Goal: Find specific page/section: Find specific page/section

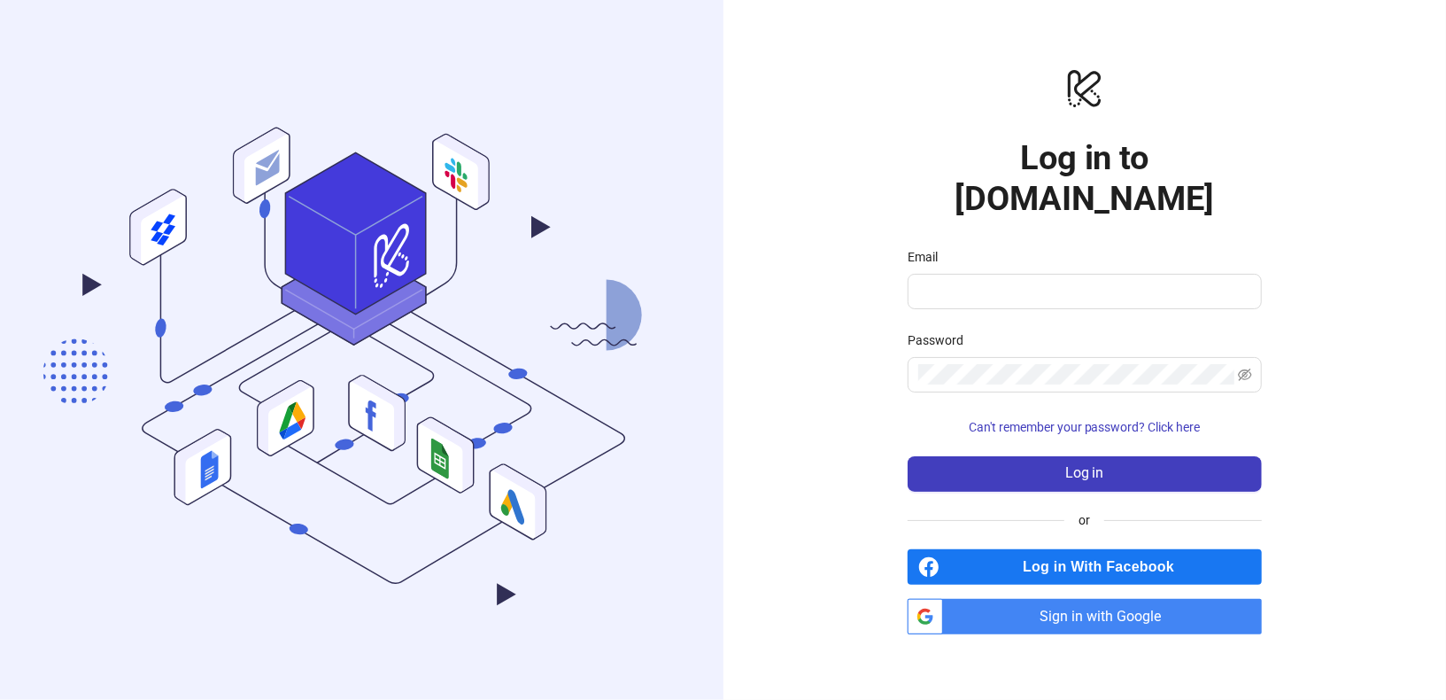
click at [1039, 608] on span "Sign in with Google" at bounding box center [1106, 616] width 312 height 35
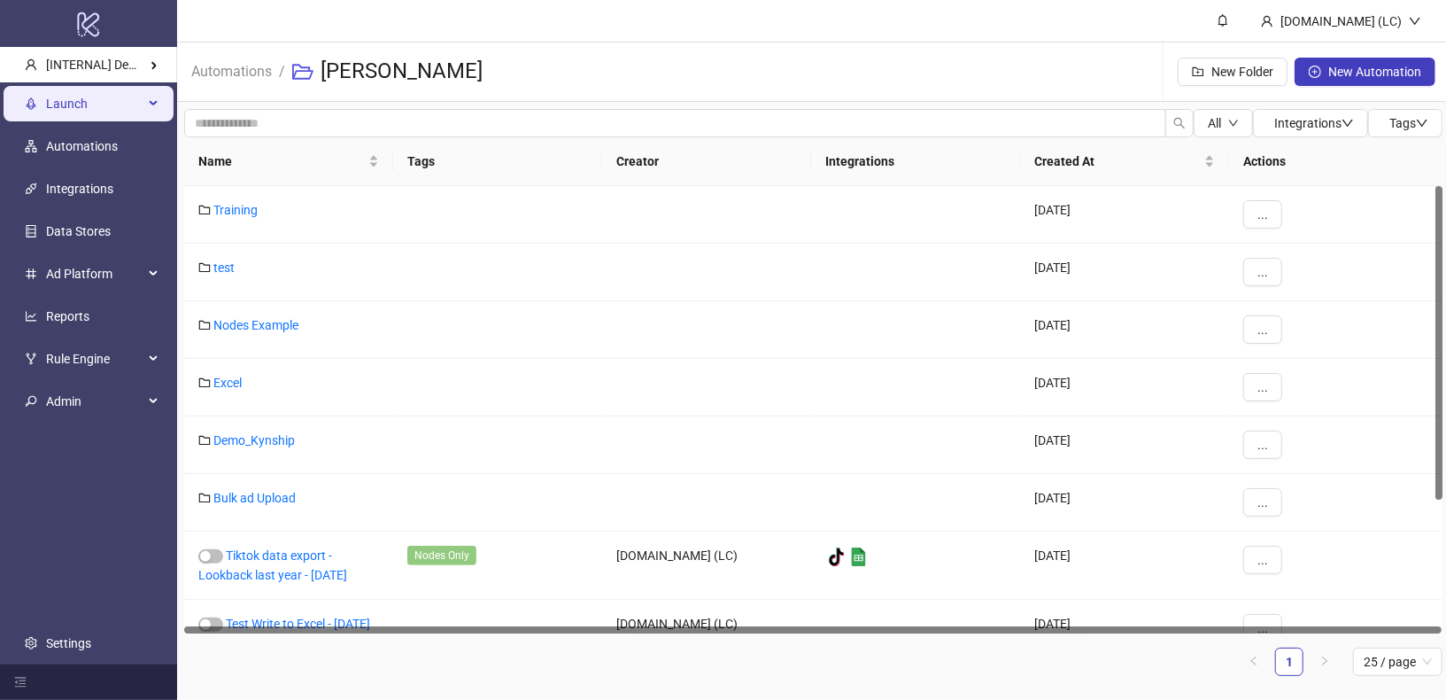
click at [132, 113] on span "Launch" at bounding box center [94, 103] width 97 height 35
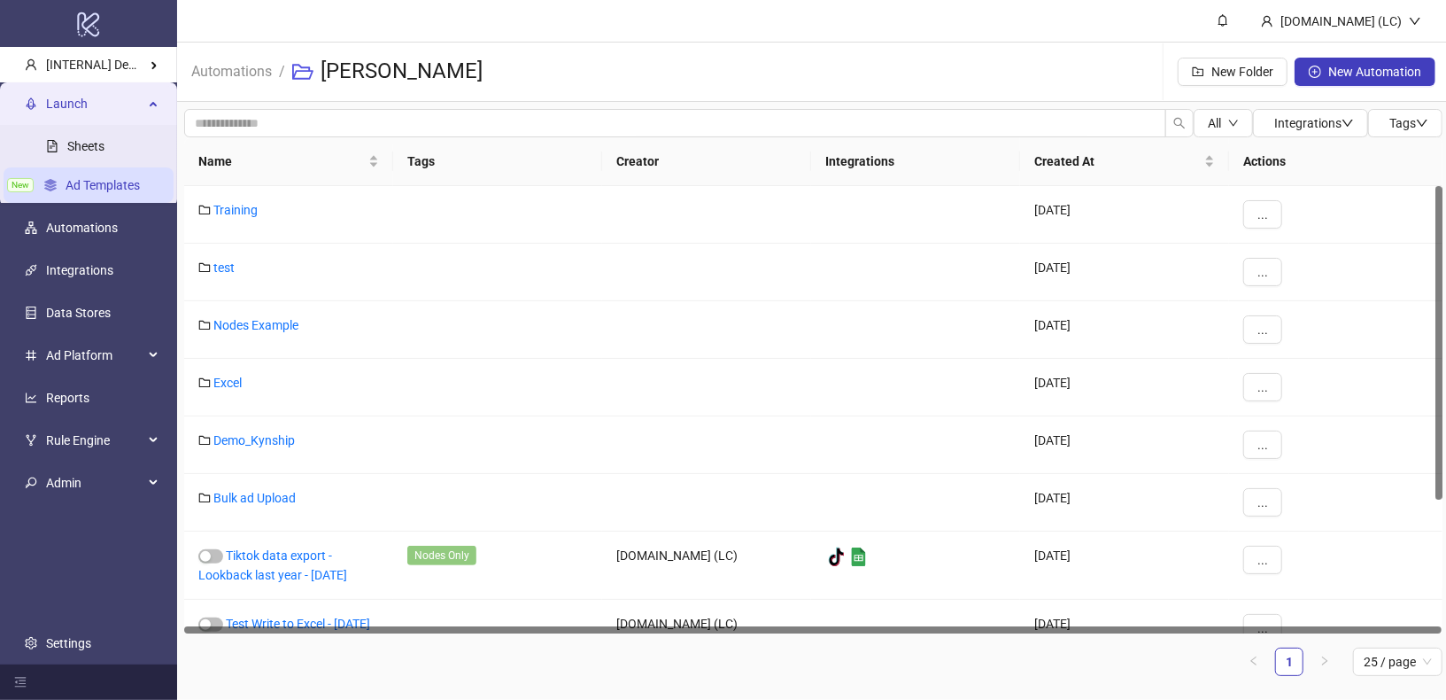
click at [127, 178] on link "Ad Templates" at bounding box center [103, 185] width 74 height 14
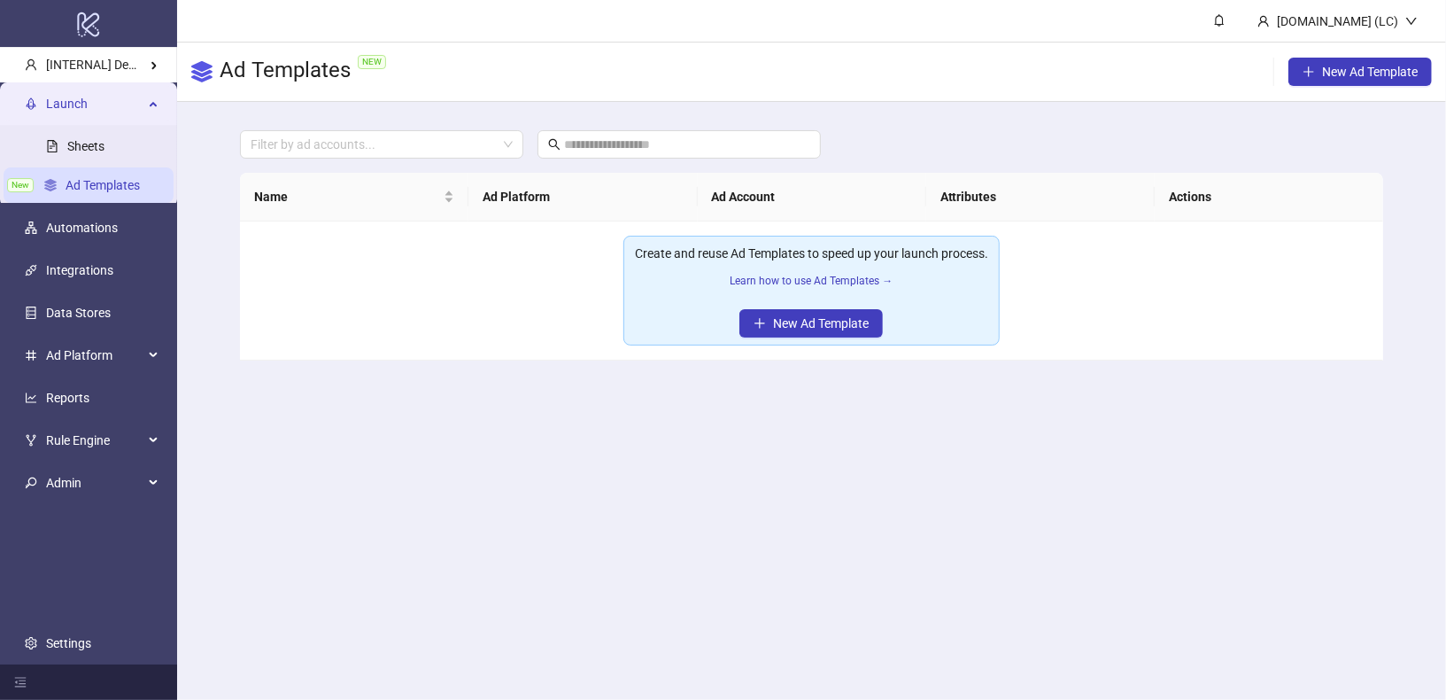
click at [925, 288] on div "Create and reuse Ad Templates to speed up your launch process. Learn how to use…" at bounding box center [811, 273] width 353 height 58
click at [871, 275] on link "Learn how to use Ad Templates →" at bounding box center [811, 281] width 163 height 12
click at [97, 142] on link "Sheets" at bounding box center [85, 146] width 37 height 14
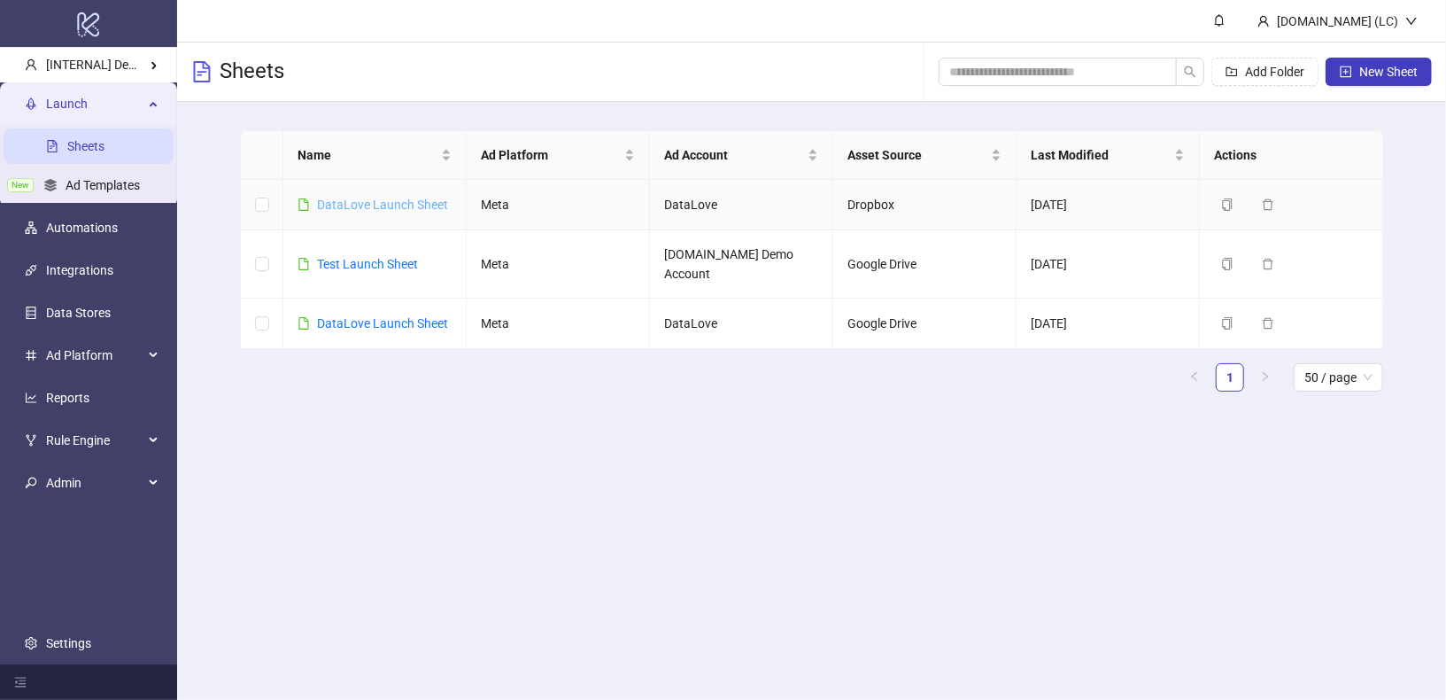
click at [403, 203] on link "DataLove Launch Sheet" at bounding box center [382, 205] width 131 height 14
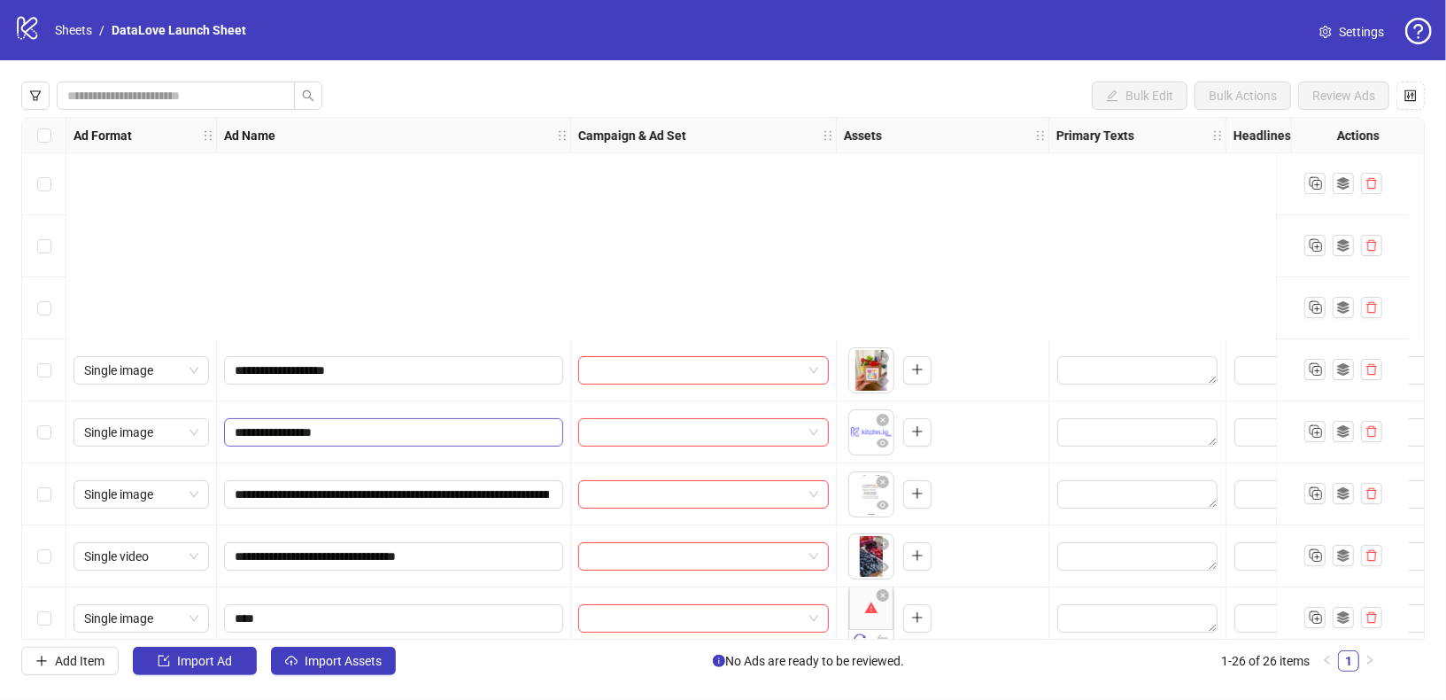
scroll to position [1132, 0]
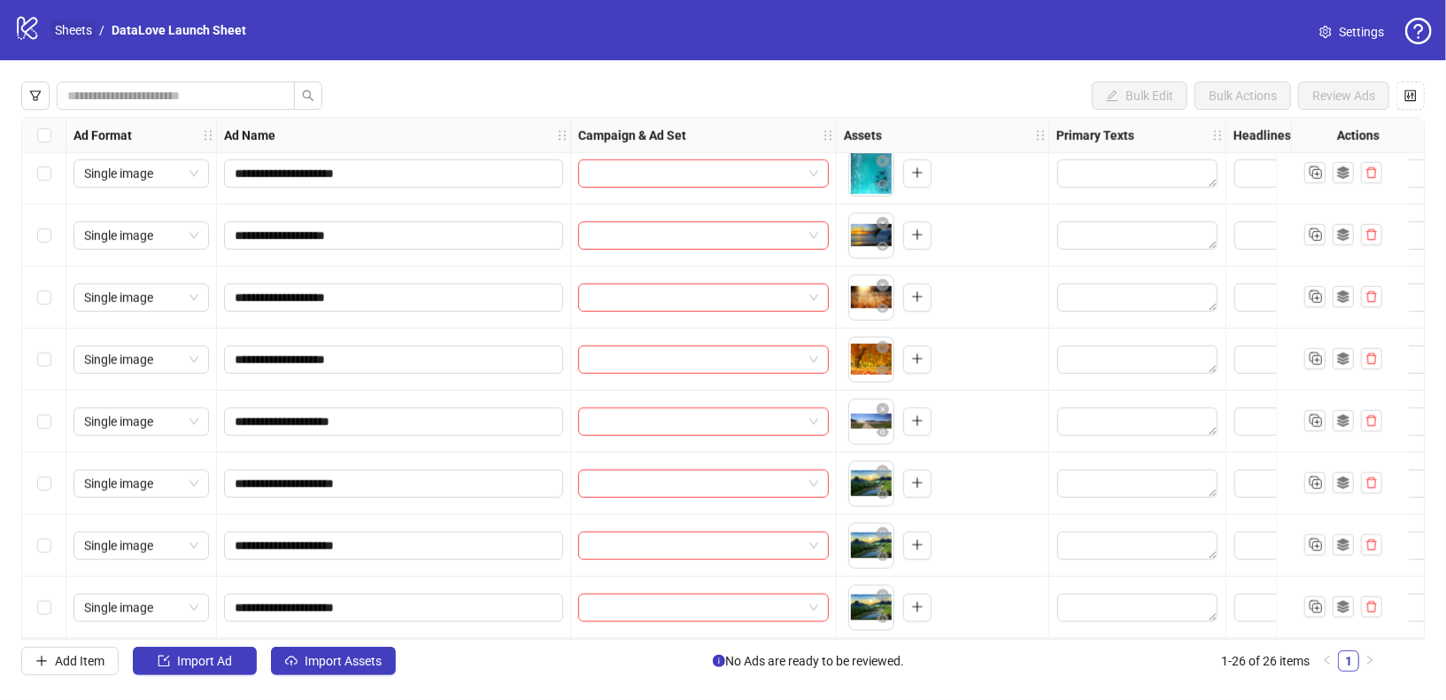
click at [67, 33] on link "Sheets" at bounding box center [73, 29] width 44 height 19
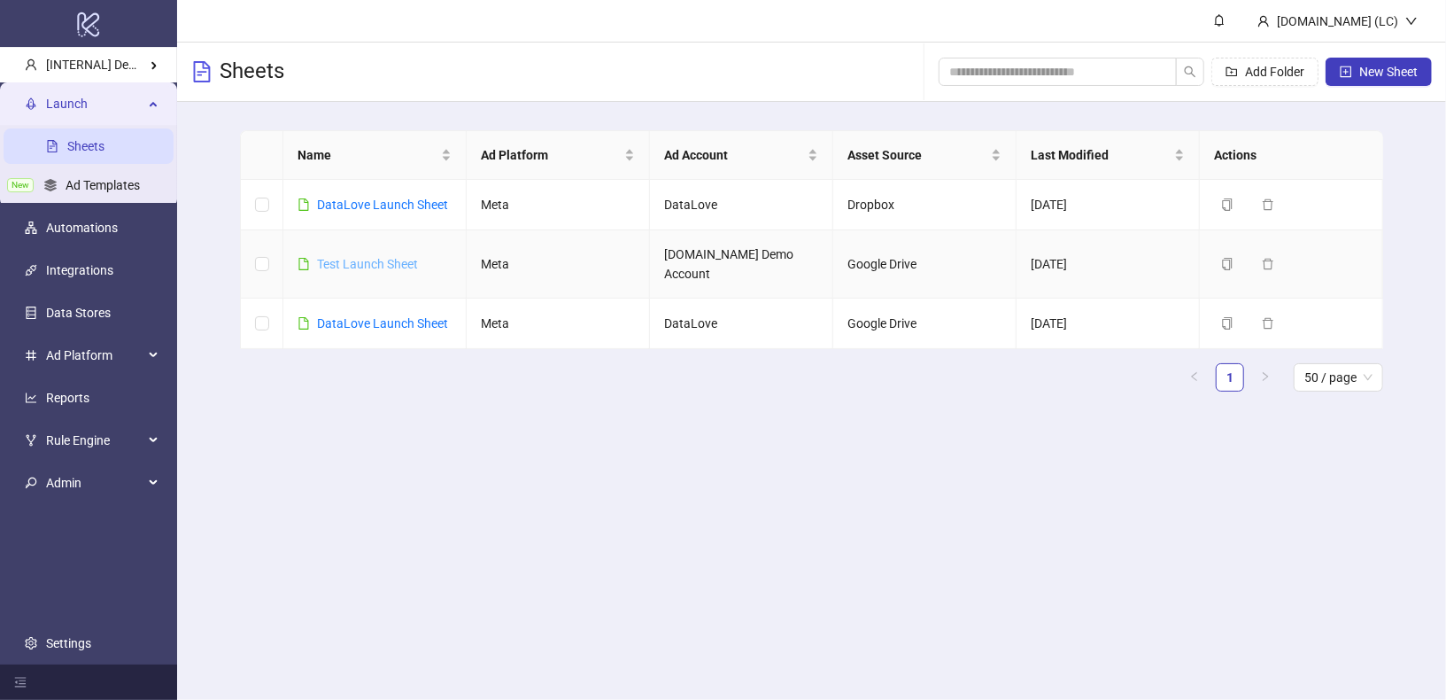
click at [390, 257] on link "Test Launch Sheet" at bounding box center [367, 264] width 101 height 14
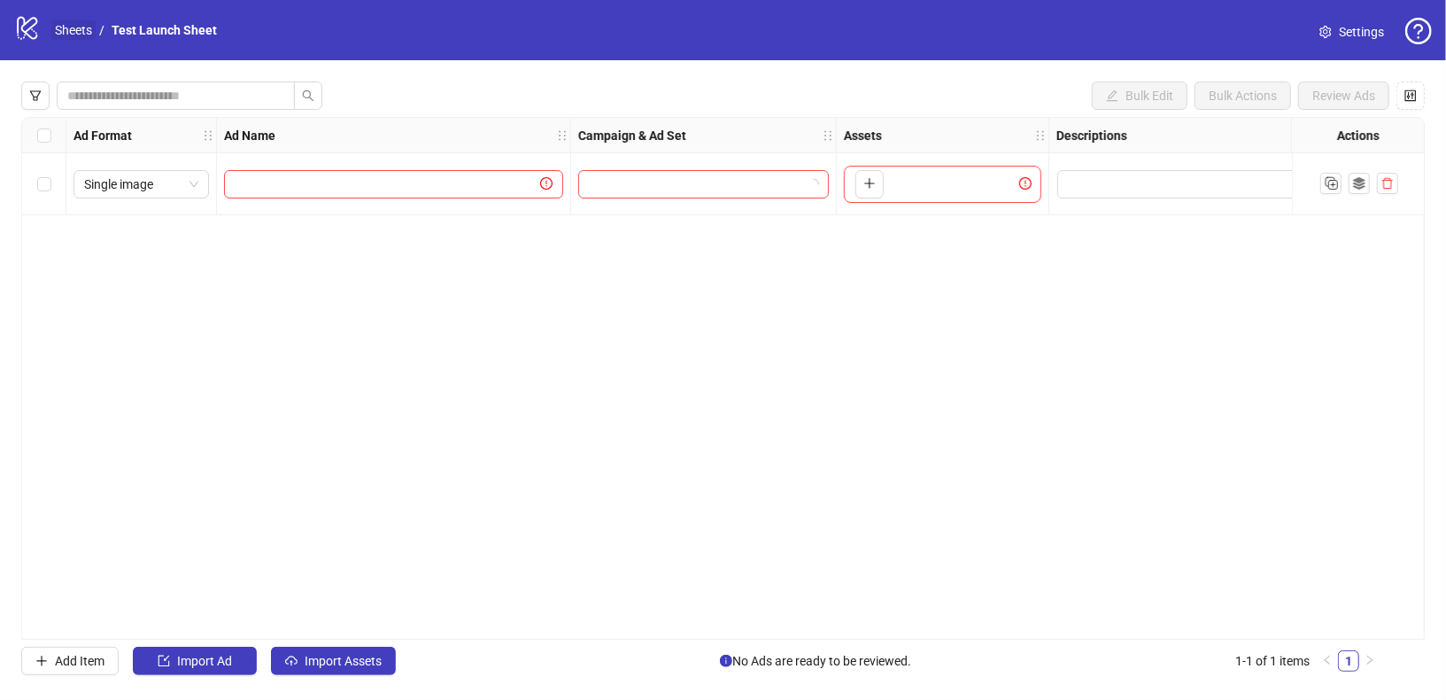
click at [76, 32] on link "Sheets" at bounding box center [73, 29] width 44 height 19
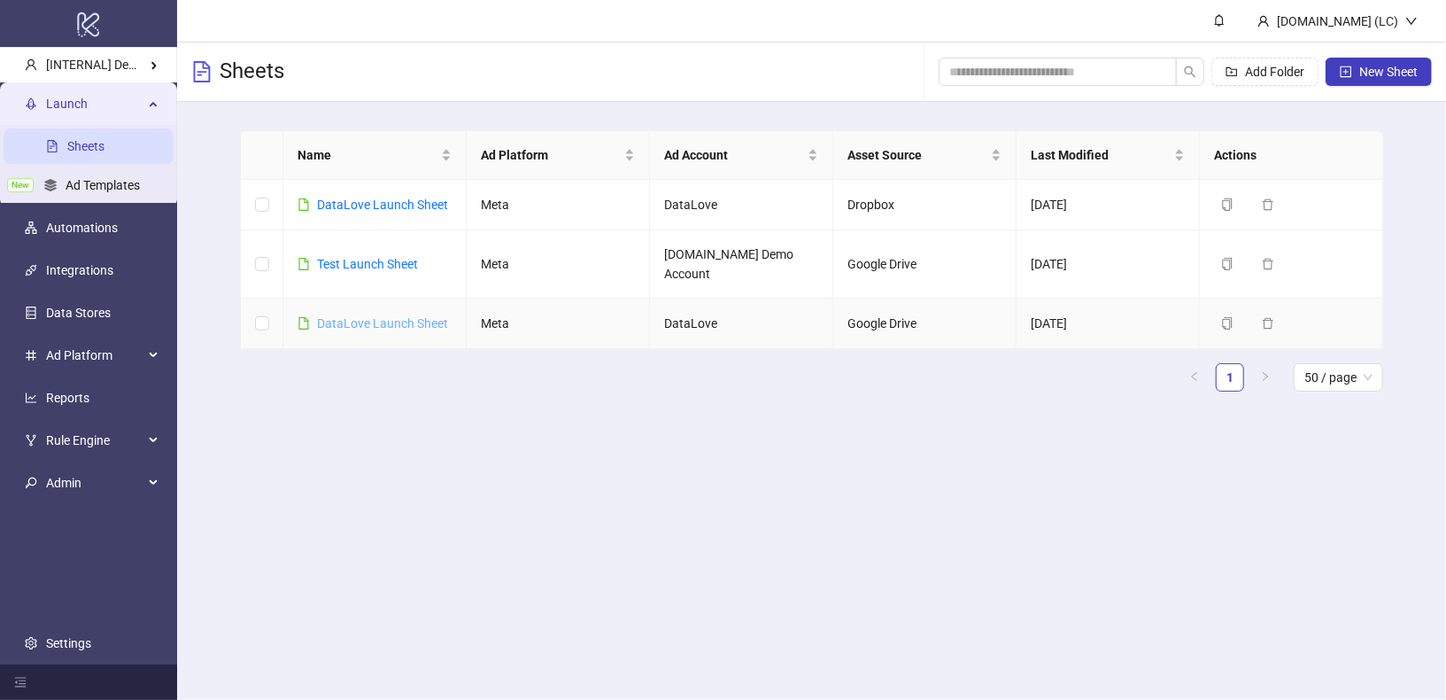
click at [392, 316] on link "DataLove Launch Sheet" at bounding box center [382, 323] width 131 height 14
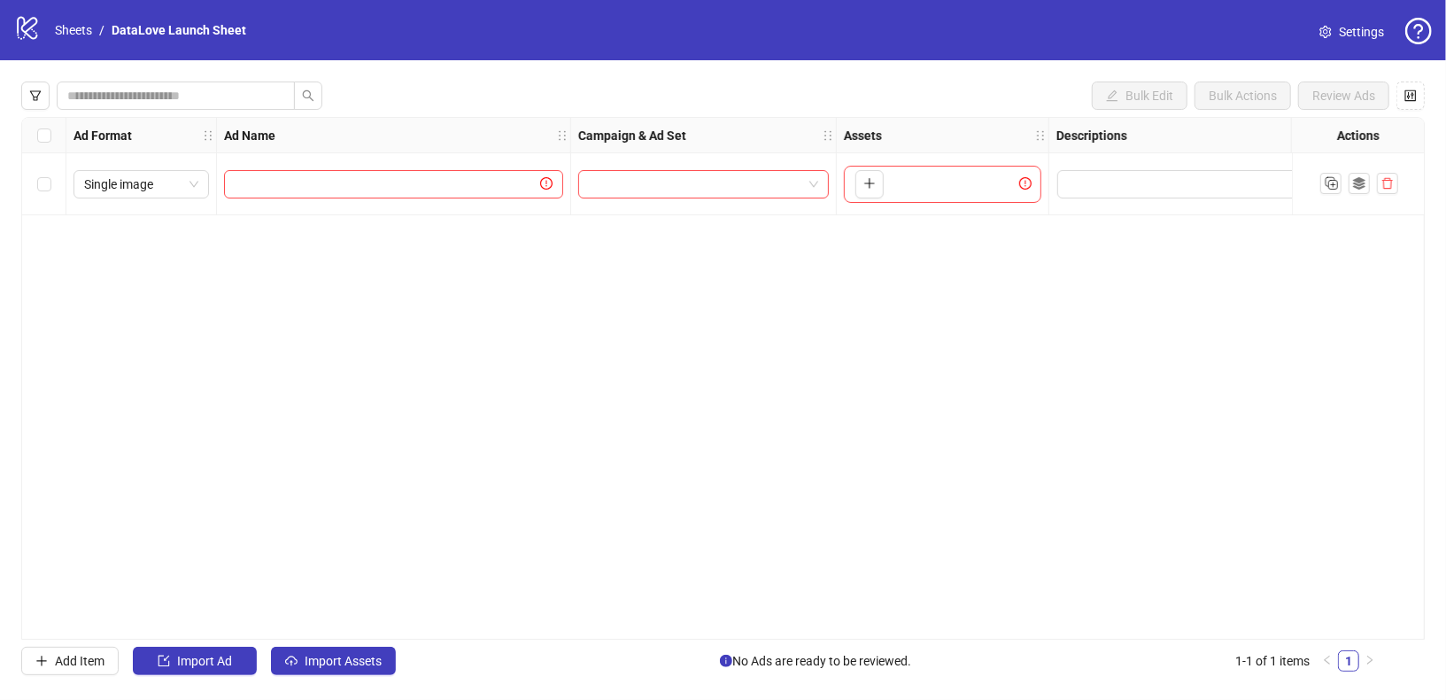
click at [35, 35] on icon "logo/logo-mobile" at bounding box center [27, 27] width 27 height 27
click at [85, 23] on link "Sheets" at bounding box center [73, 29] width 44 height 19
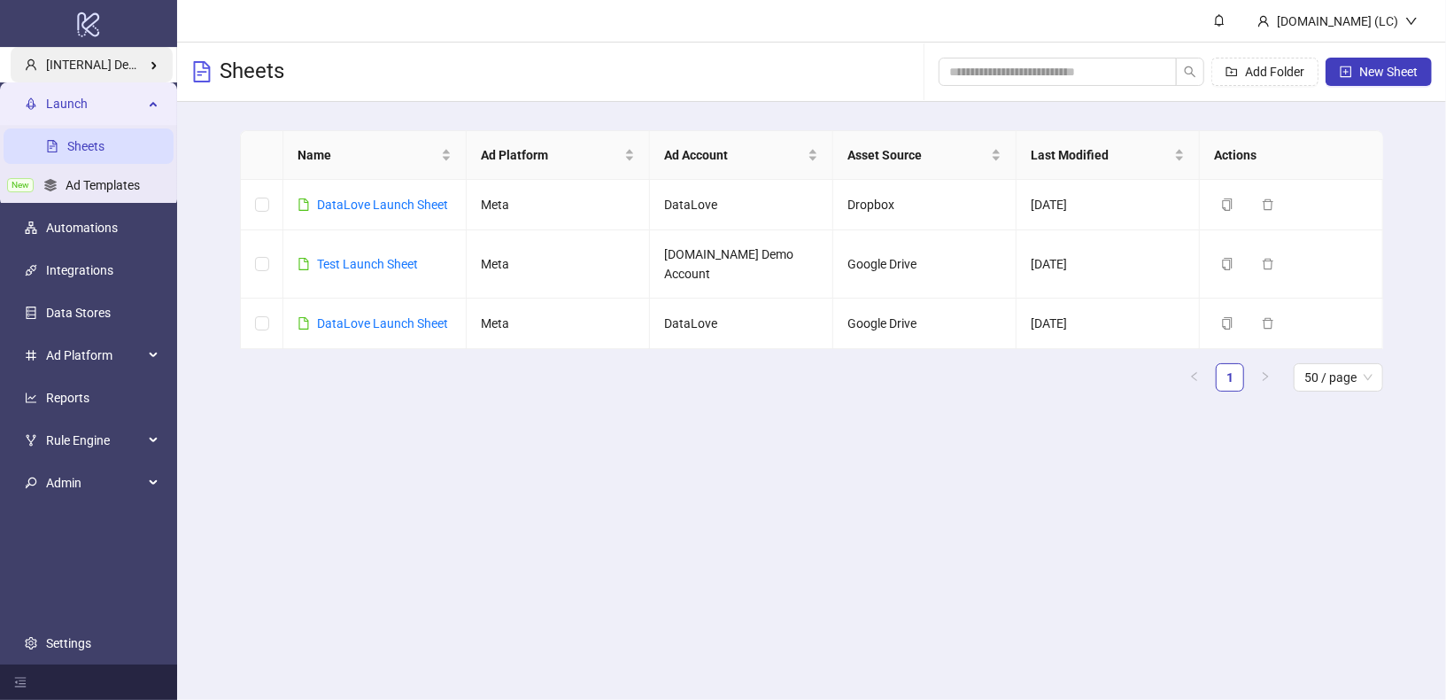
click at [128, 68] on span "[INTERNAL] Demo Account" at bounding box center [120, 65] width 149 height 14
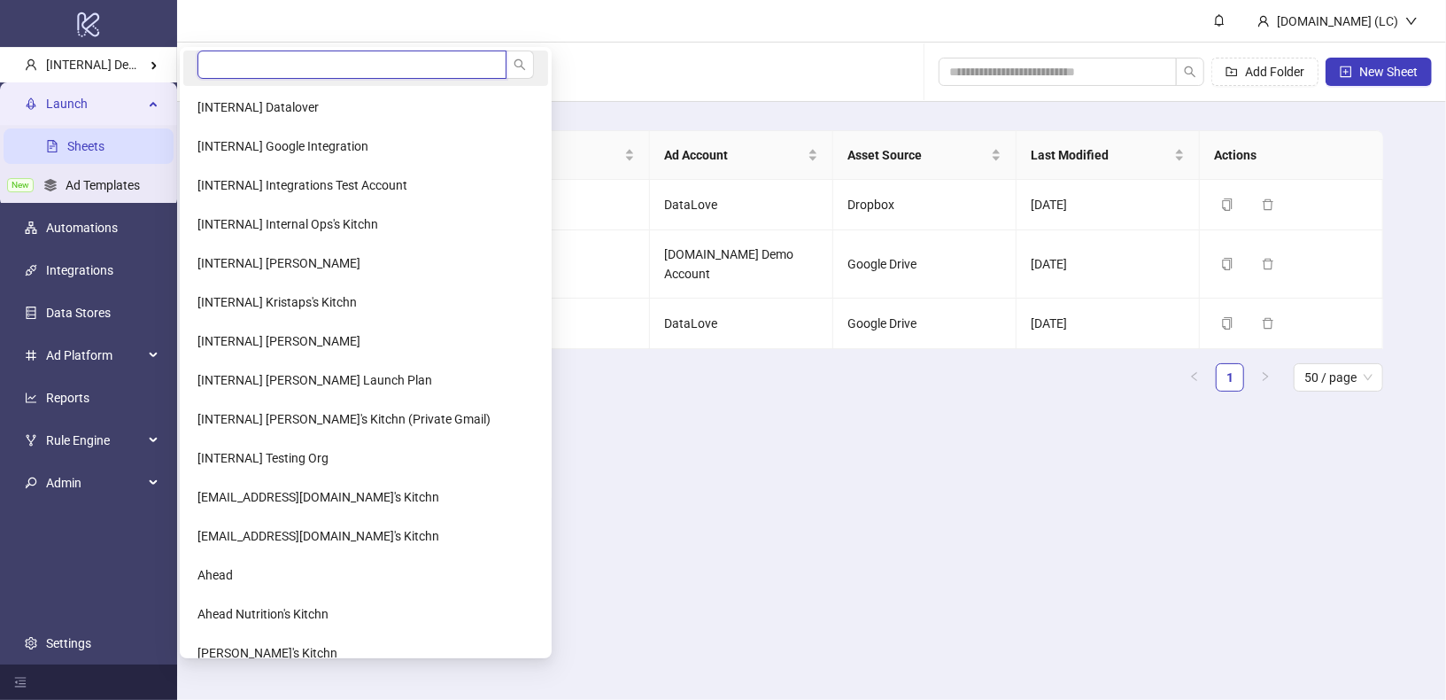
click at [330, 68] on input "search" at bounding box center [352, 64] width 309 height 28
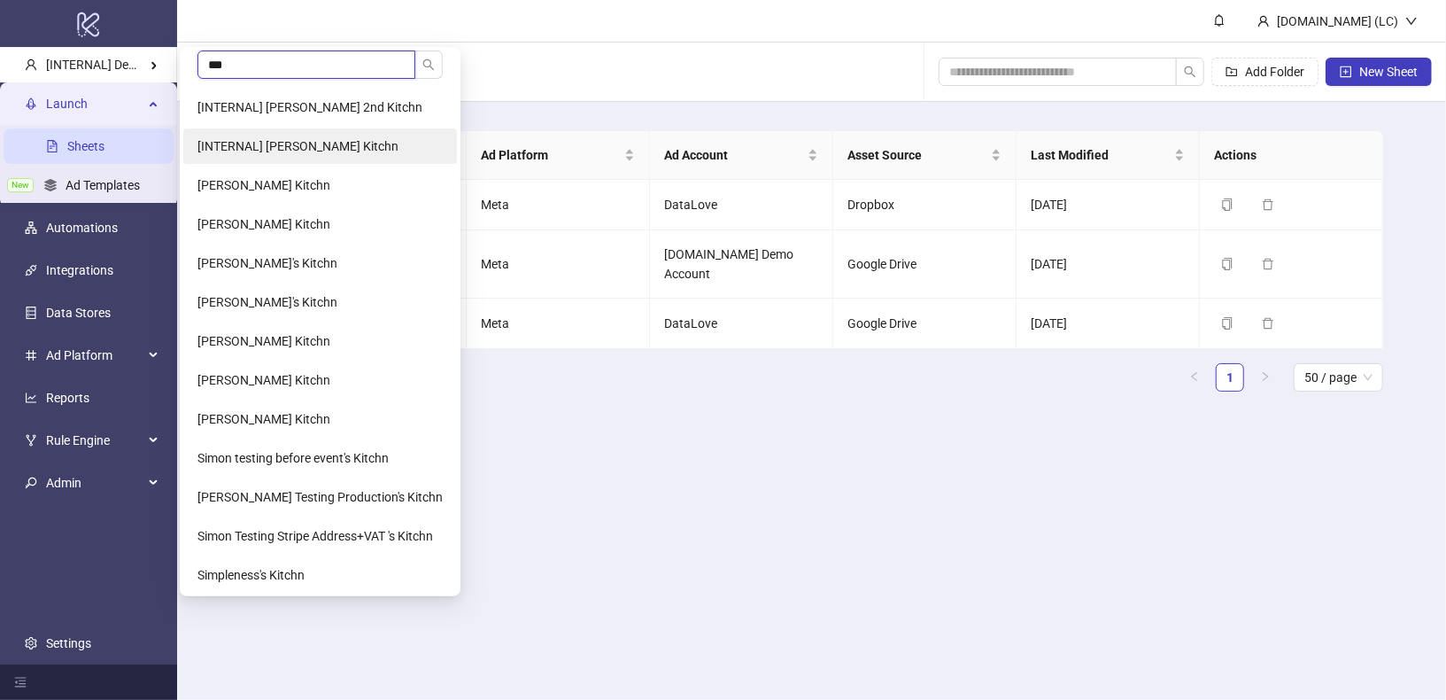
type input "***"
click at [355, 145] on li "[INTERNAL] Simon's Kitchn" at bounding box center [320, 145] width 274 height 35
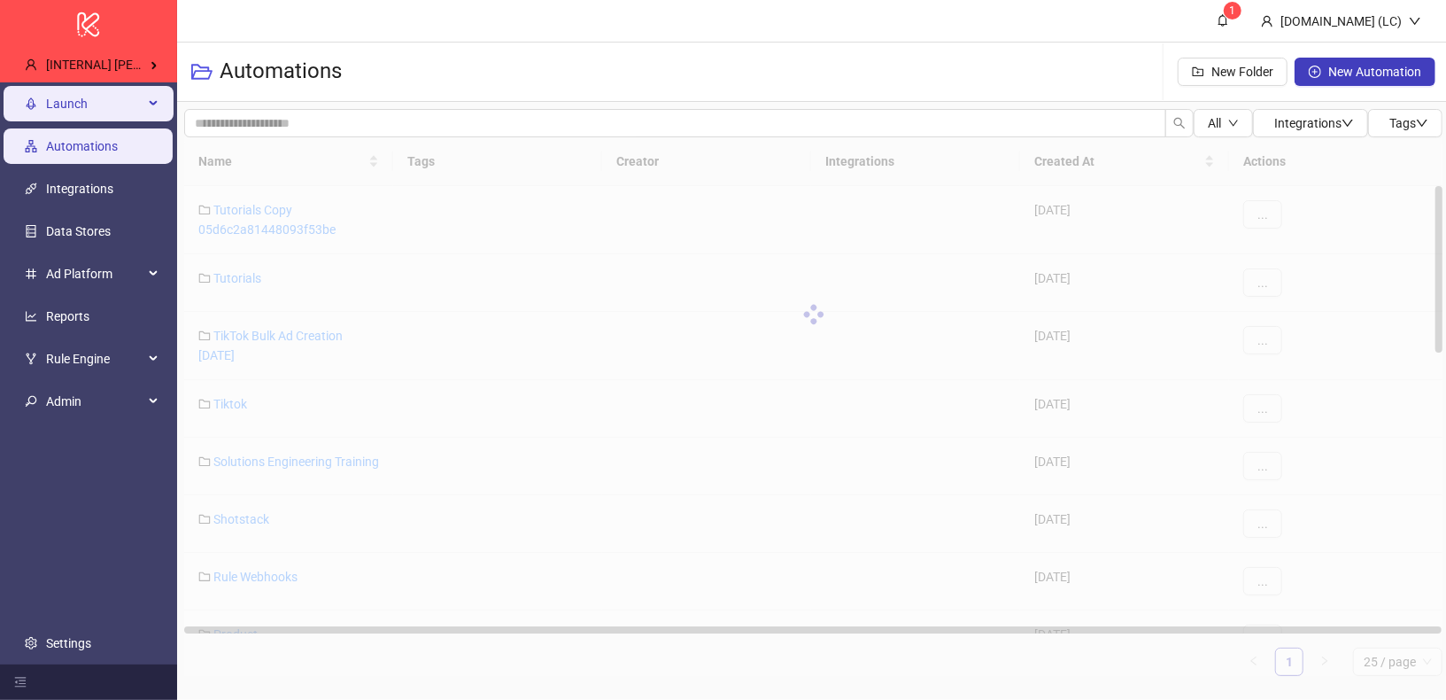
click at [104, 106] on span "Launch" at bounding box center [94, 103] width 97 height 35
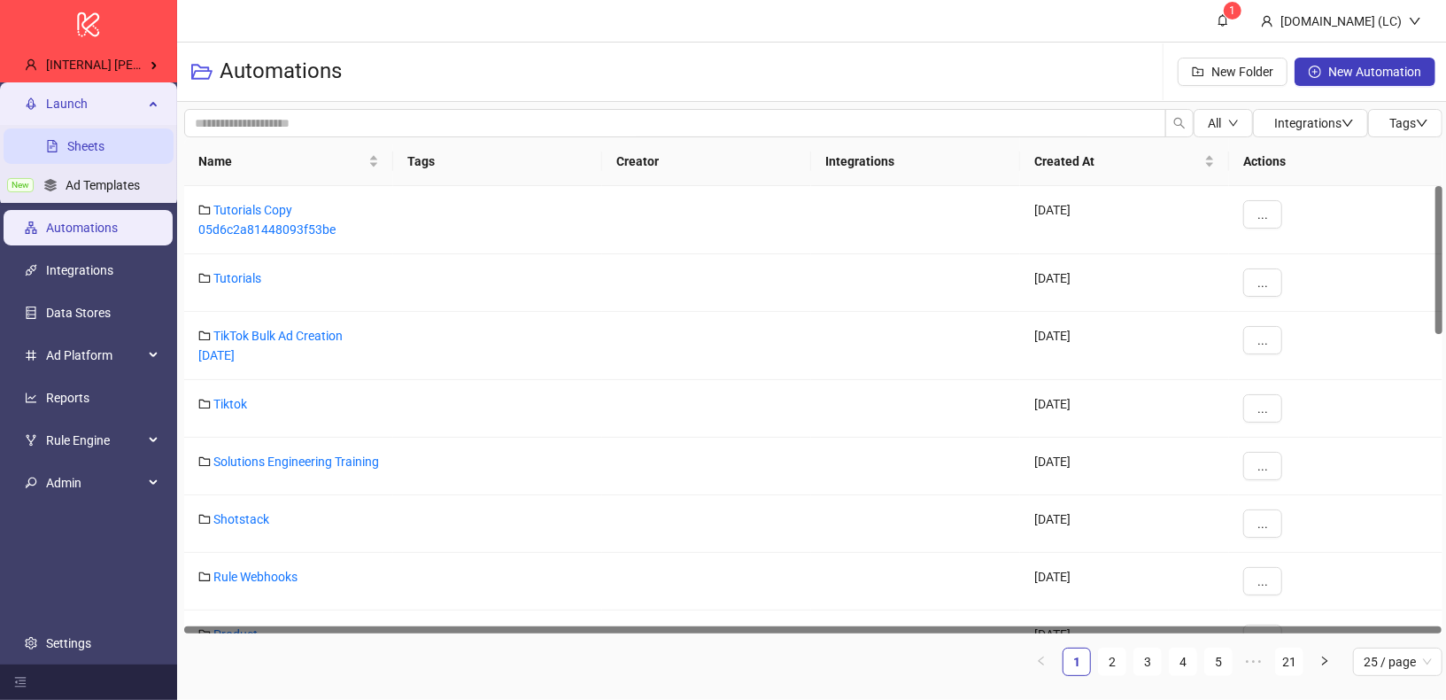
click at [82, 153] on link "Sheets" at bounding box center [85, 146] width 37 height 14
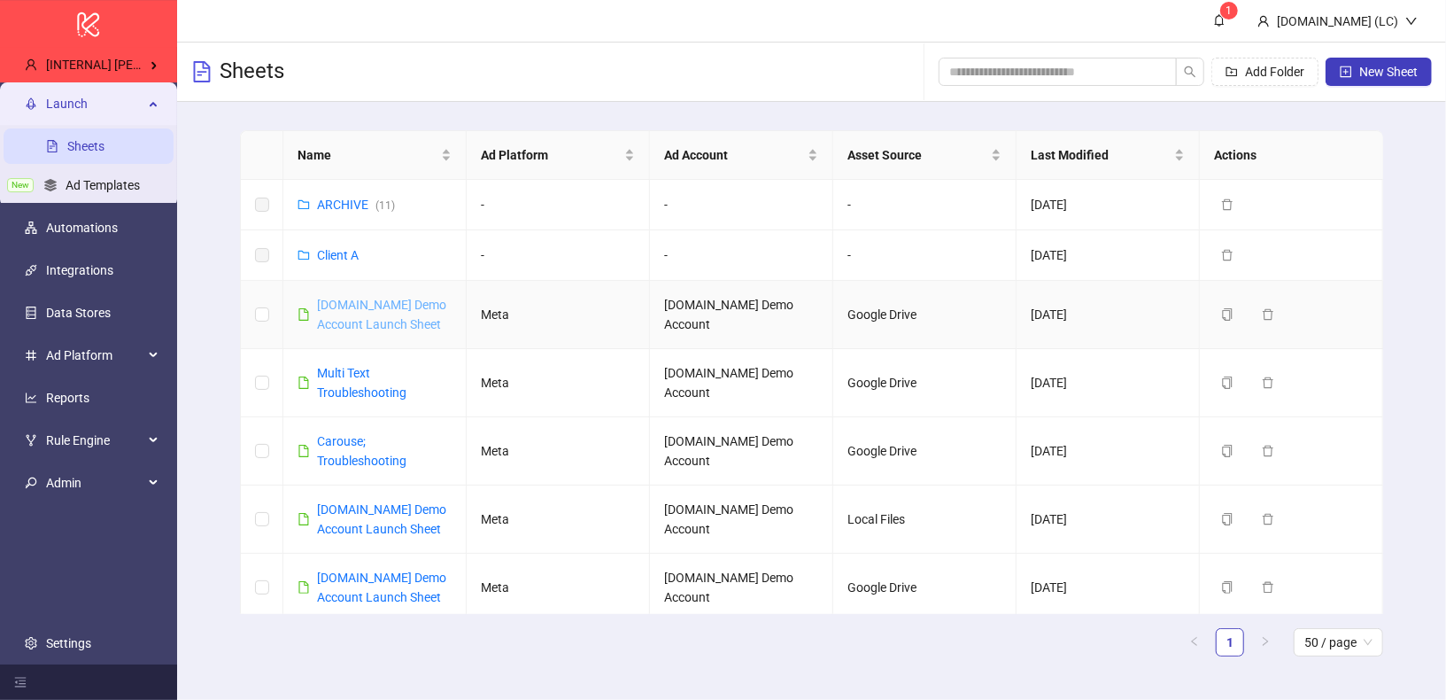
click at [361, 320] on link "Kitchn.io Demo Account Launch Sheet" at bounding box center [381, 315] width 129 height 34
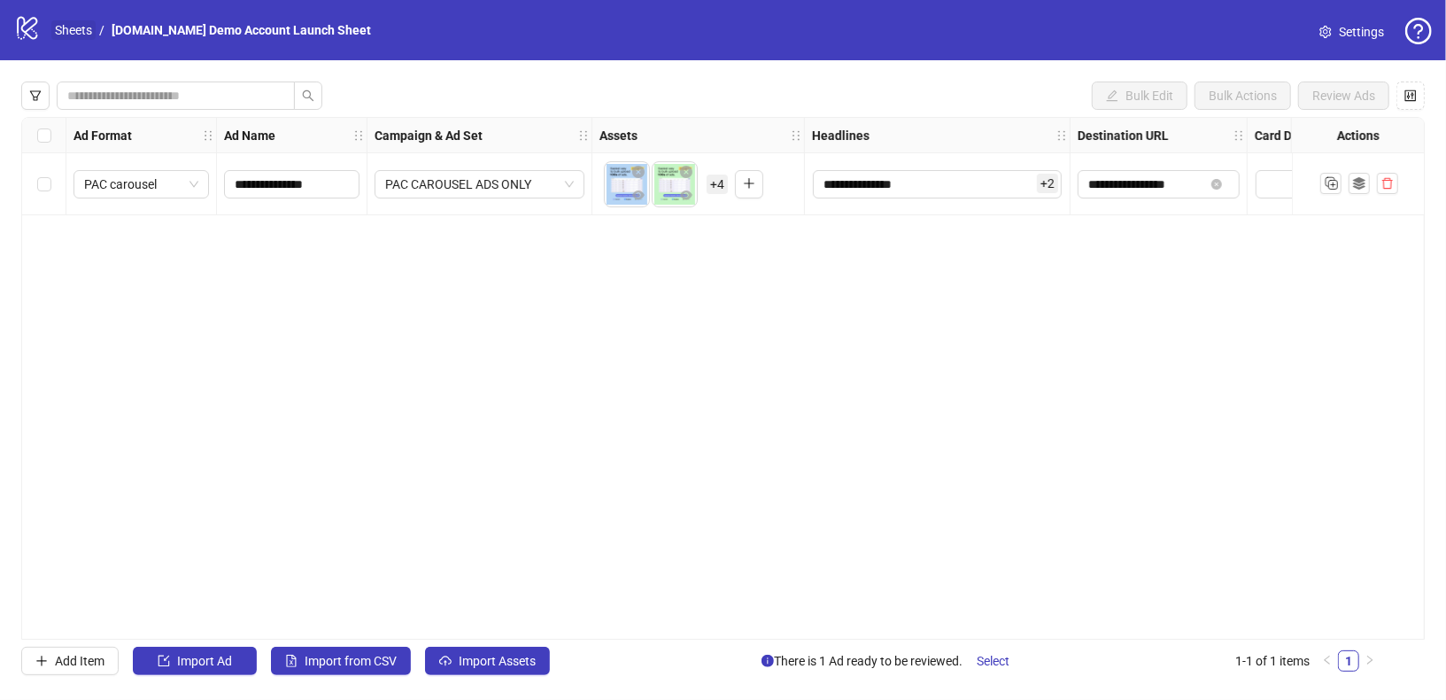
click at [68, 21] on link "Sheets" at bounding box center [73, 29] width 44 height 19
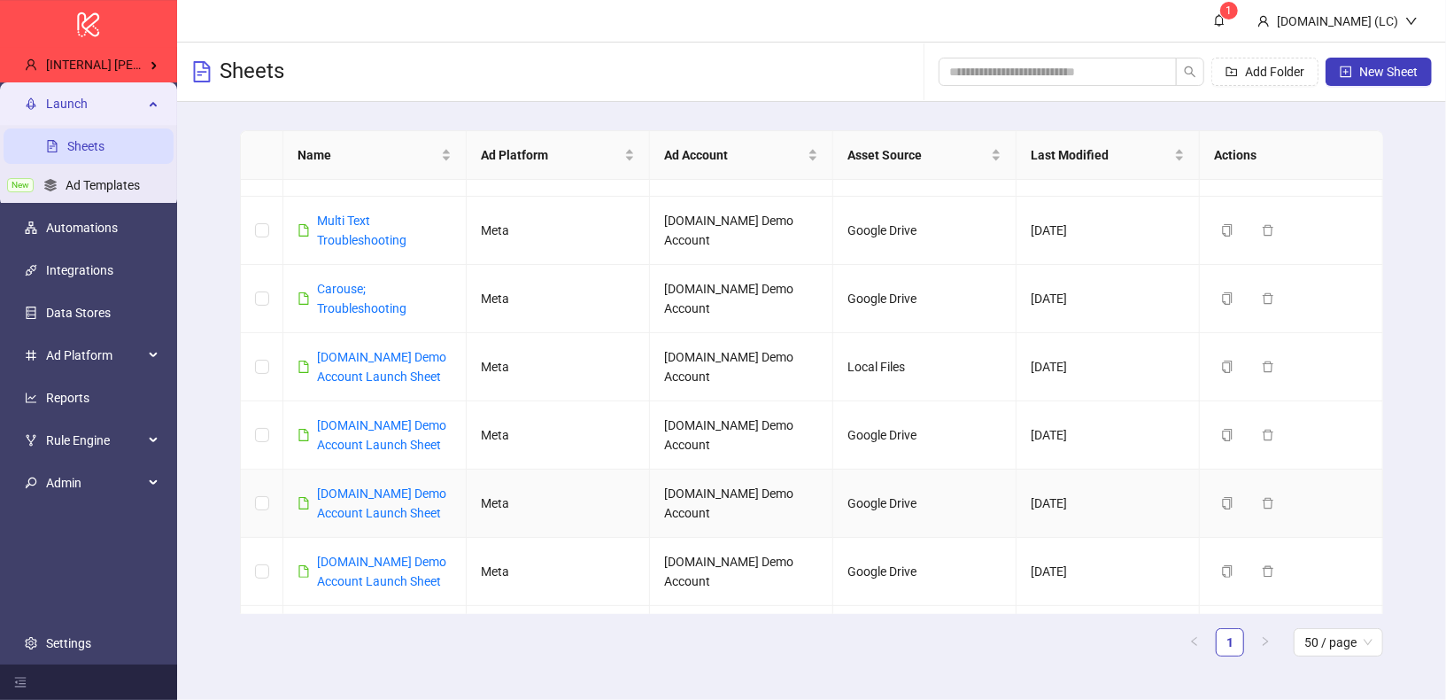
scroll to position [181, 0]
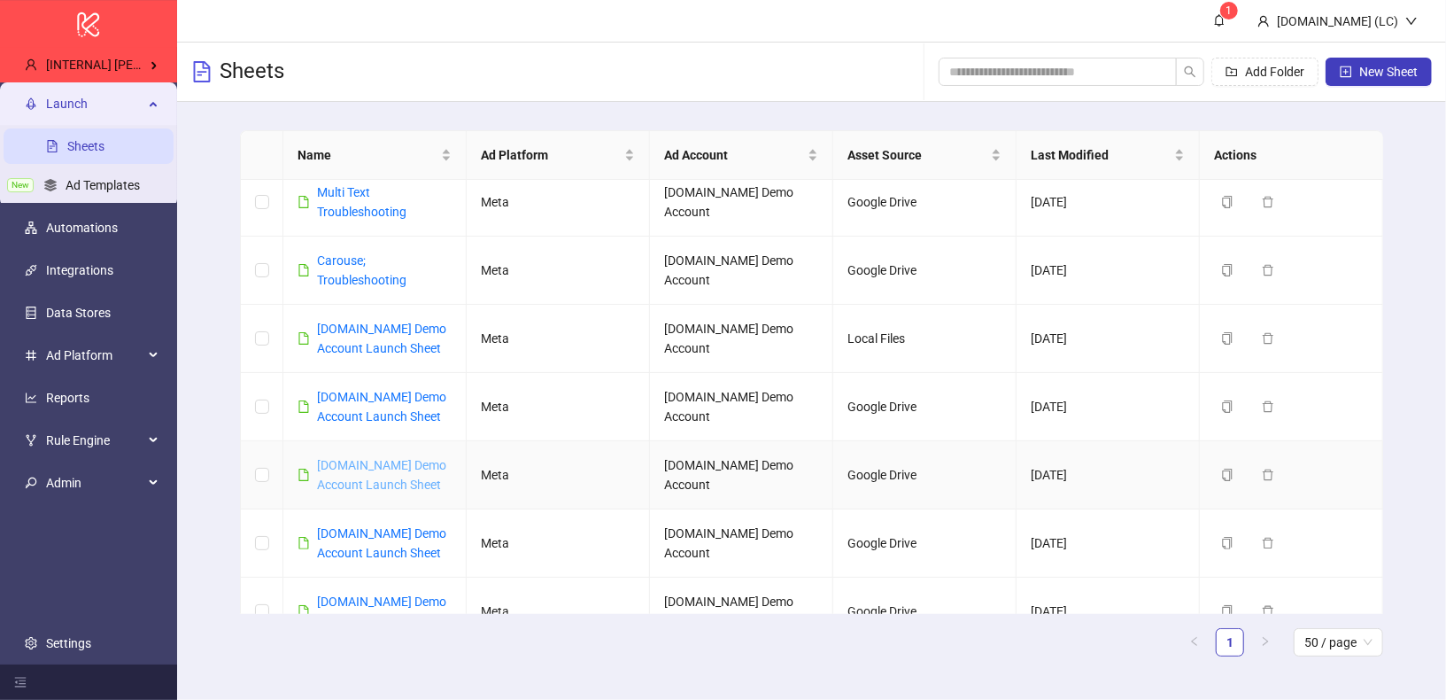
click at [393, 462] on link "Kitchn.io Demo Account Launch Sheet" at bounding box center [381, 475] width 129 height 34
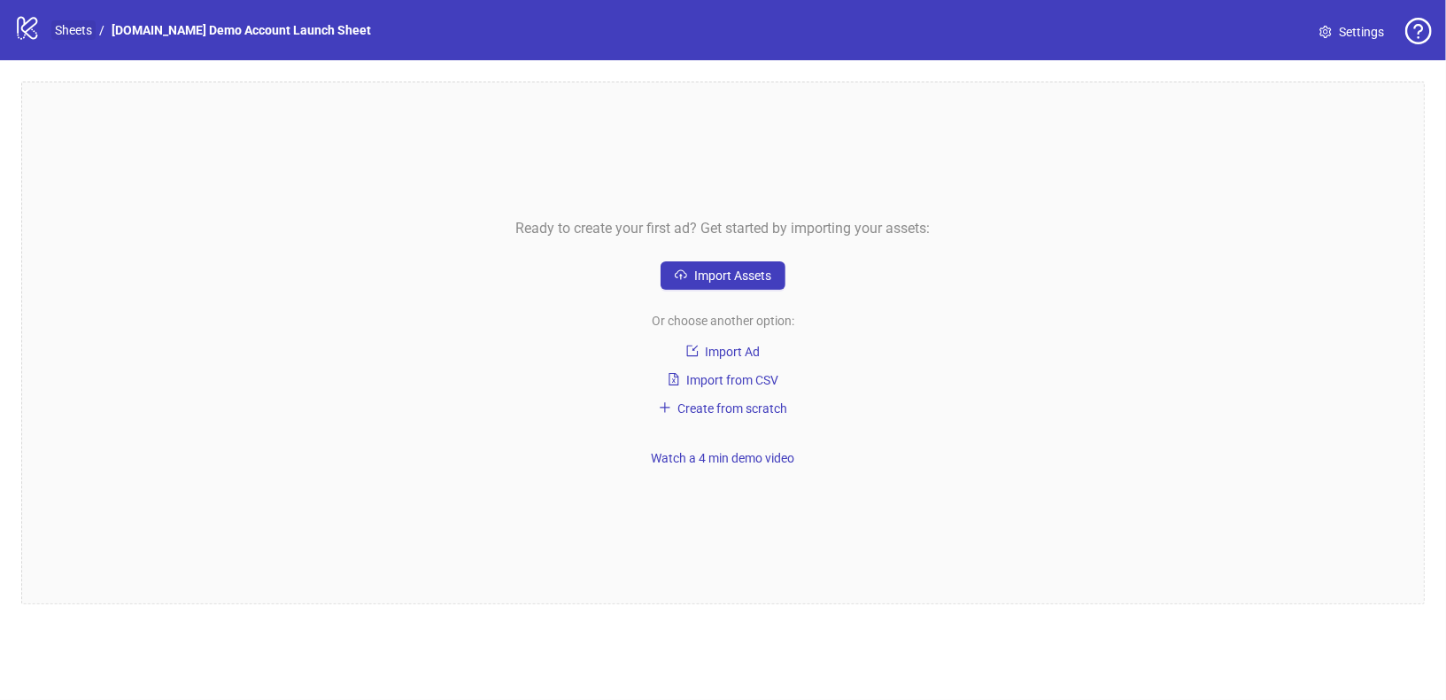
click at [65, 32] on link "Sheets" at bounding box center [73, 29] width 44 height 19
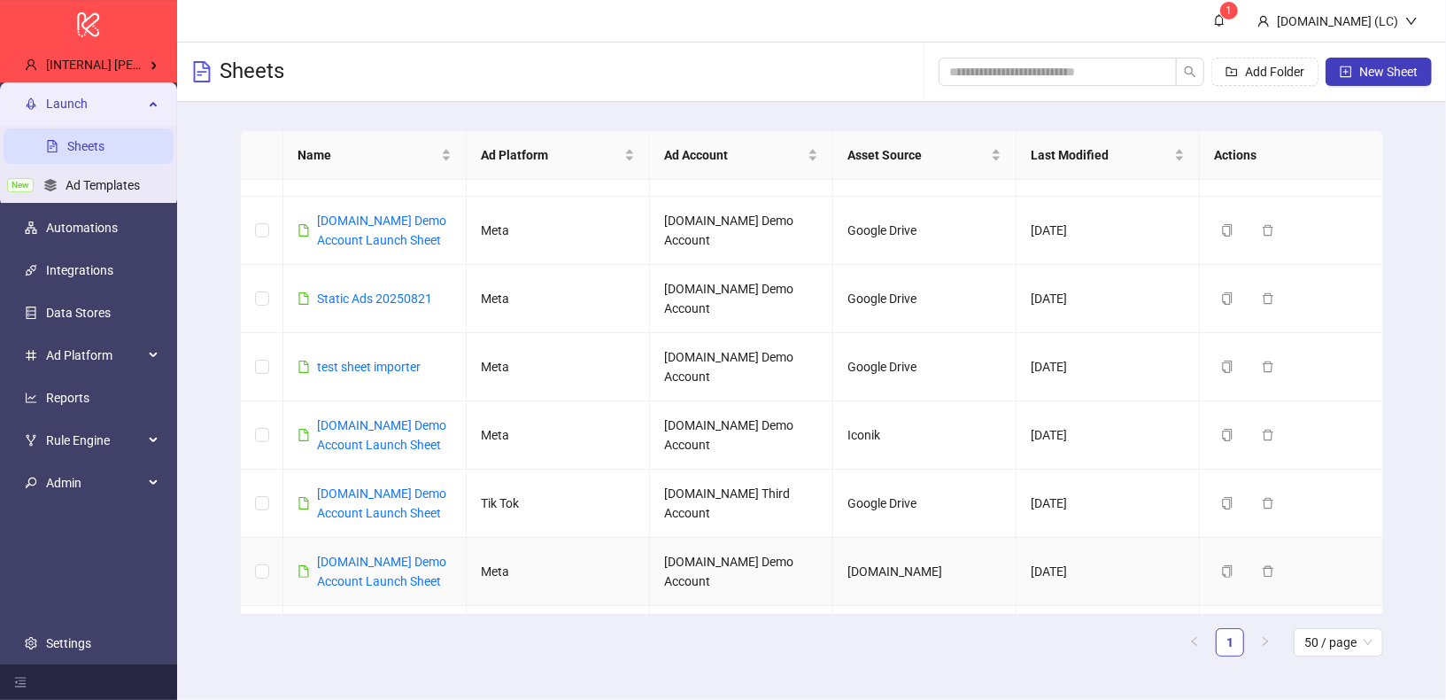
scroll to position [579, 0]
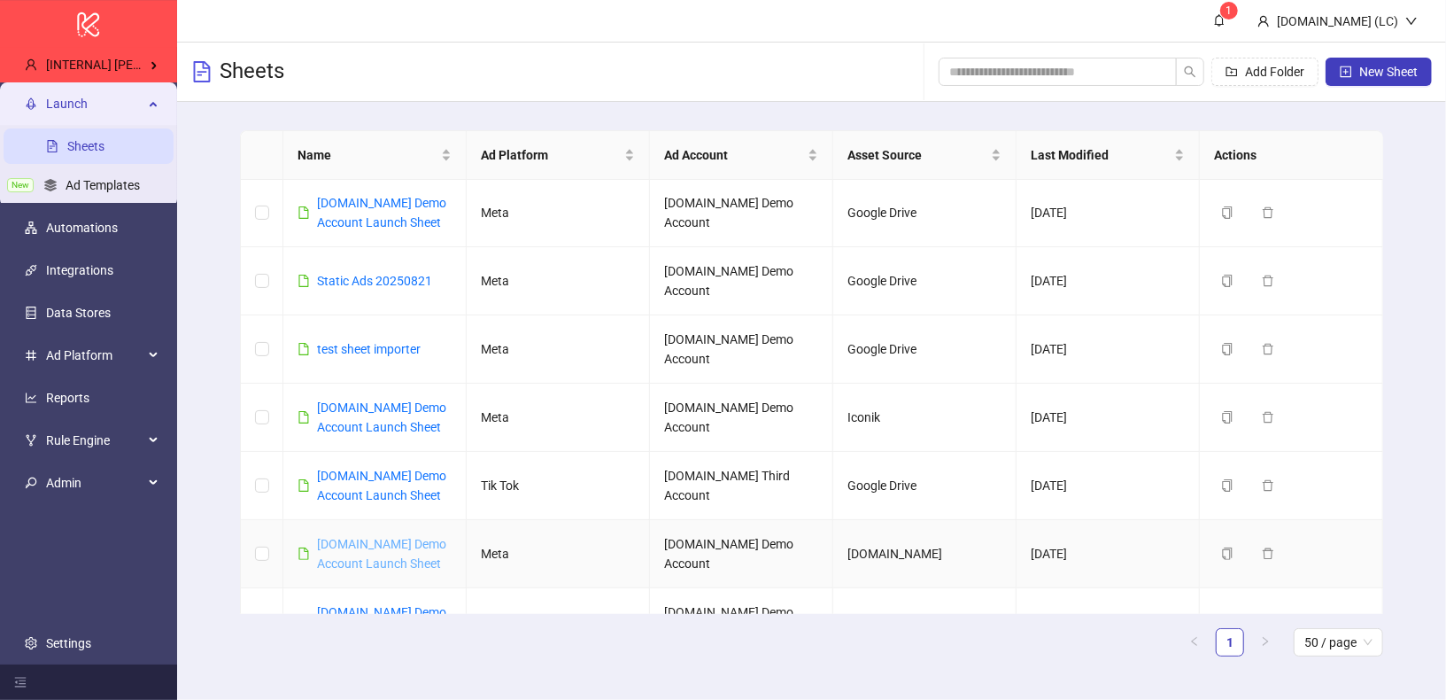
click at [399, 537] on link "Kitchn.io Demo Account Launch Sheet" at bounding box center [381, 554] width 129 height 34
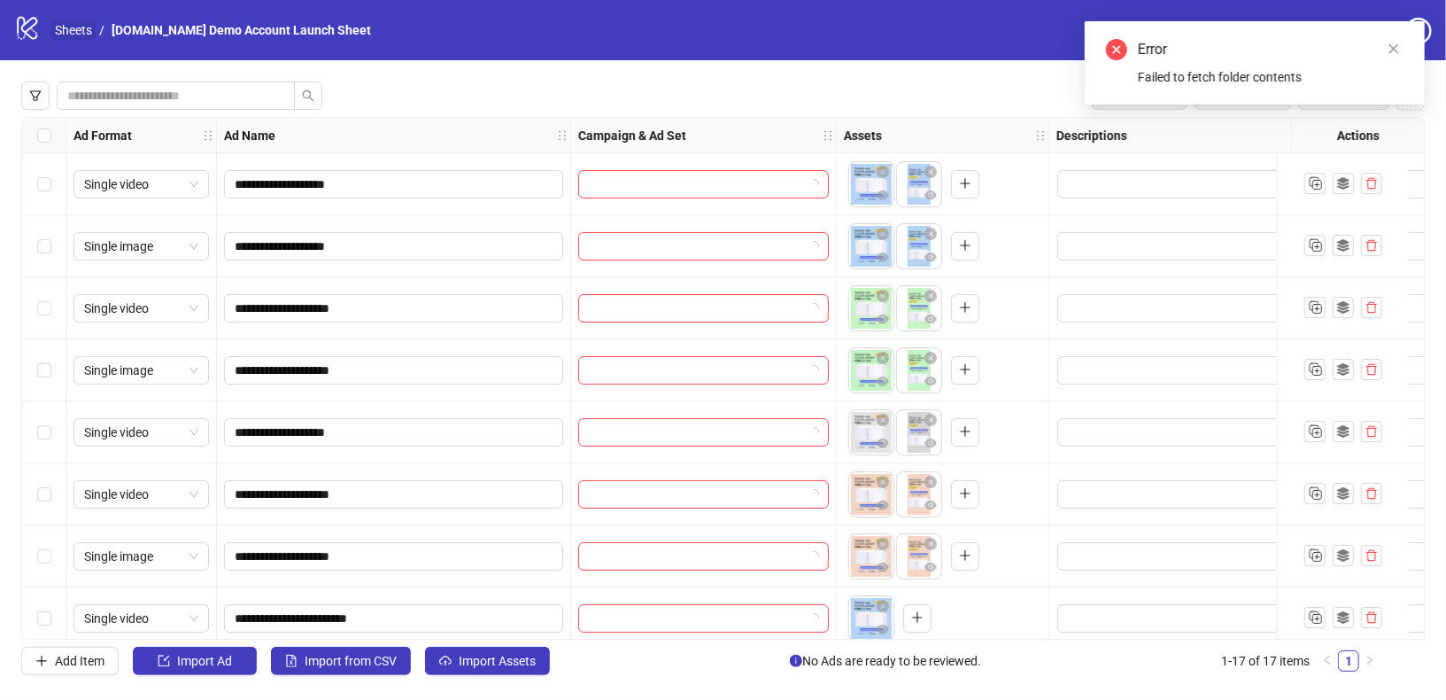
click at [69, 30] on link "Sheets" at bounding box center [73, 29] width 44 height 19
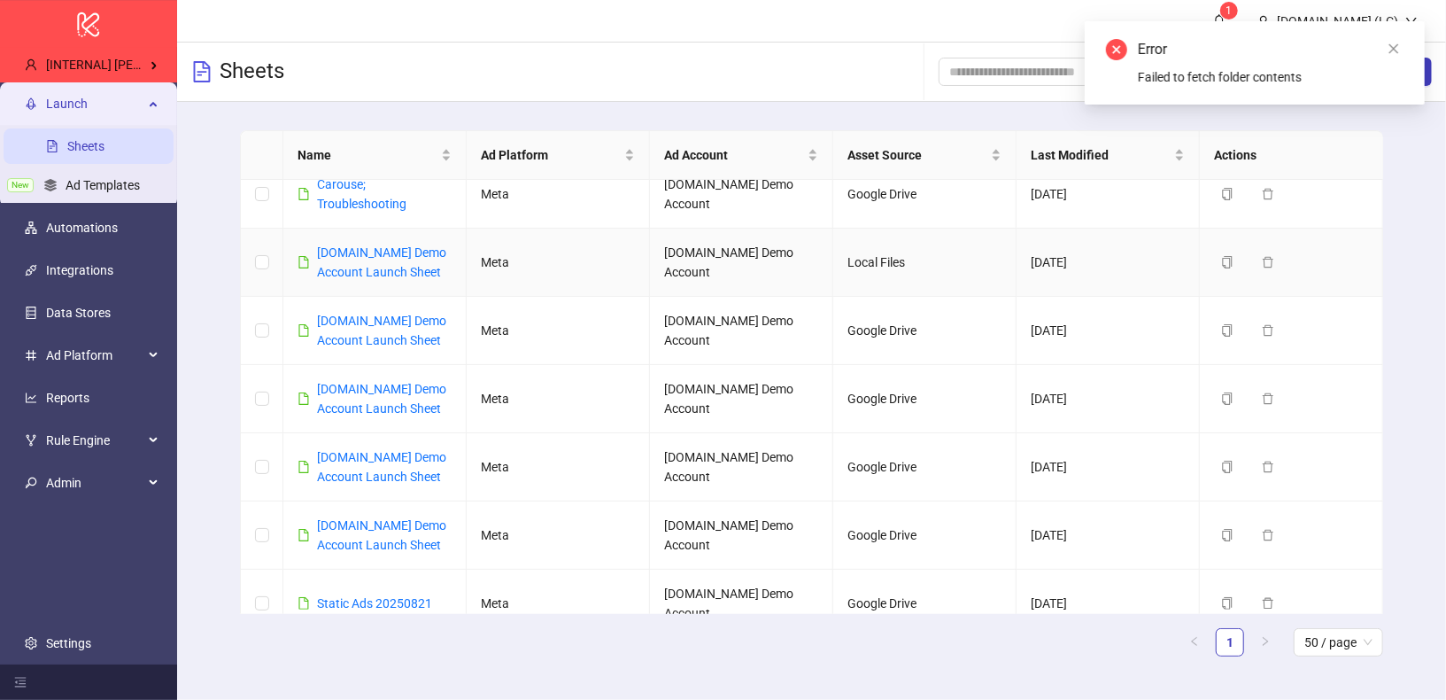
scroll to position [319, 0]
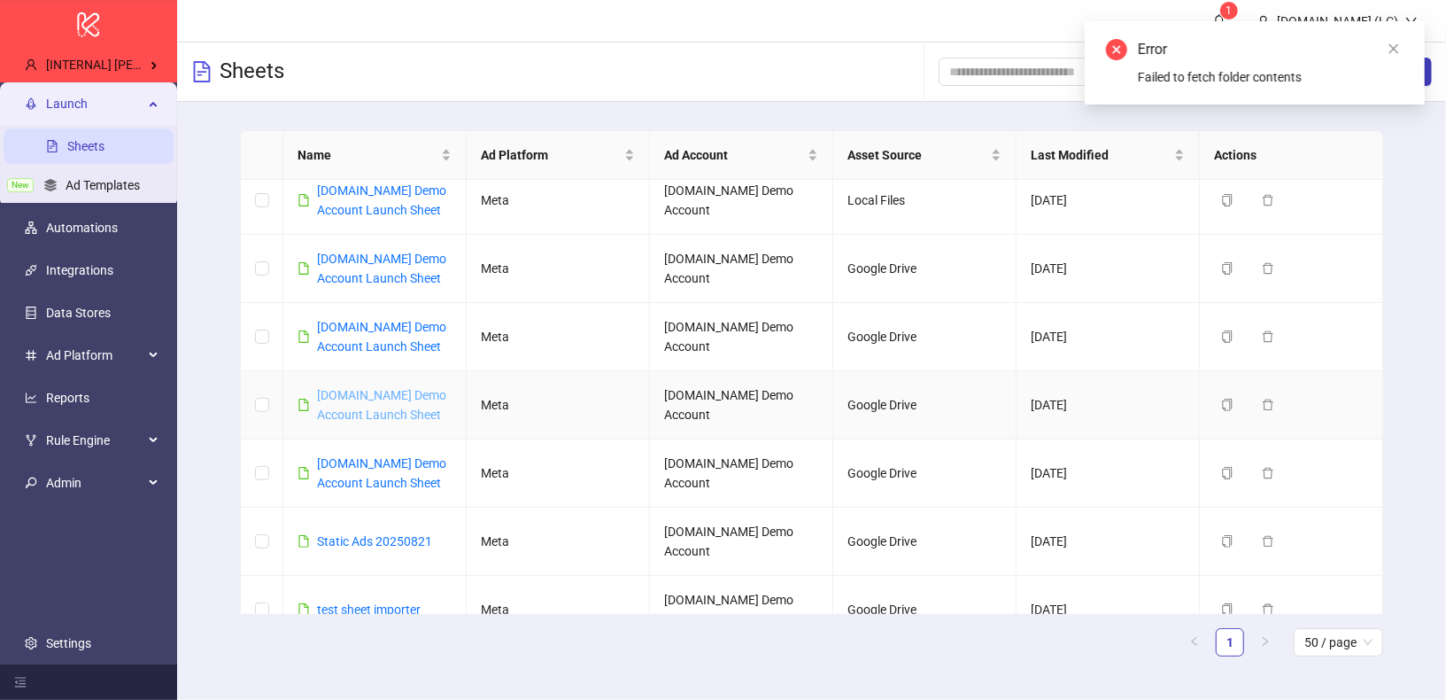
click at [396, 392] on link "Kitchn.io Demo Account Launch Sheet" at bounding box center [381, 405] width 129 height 34
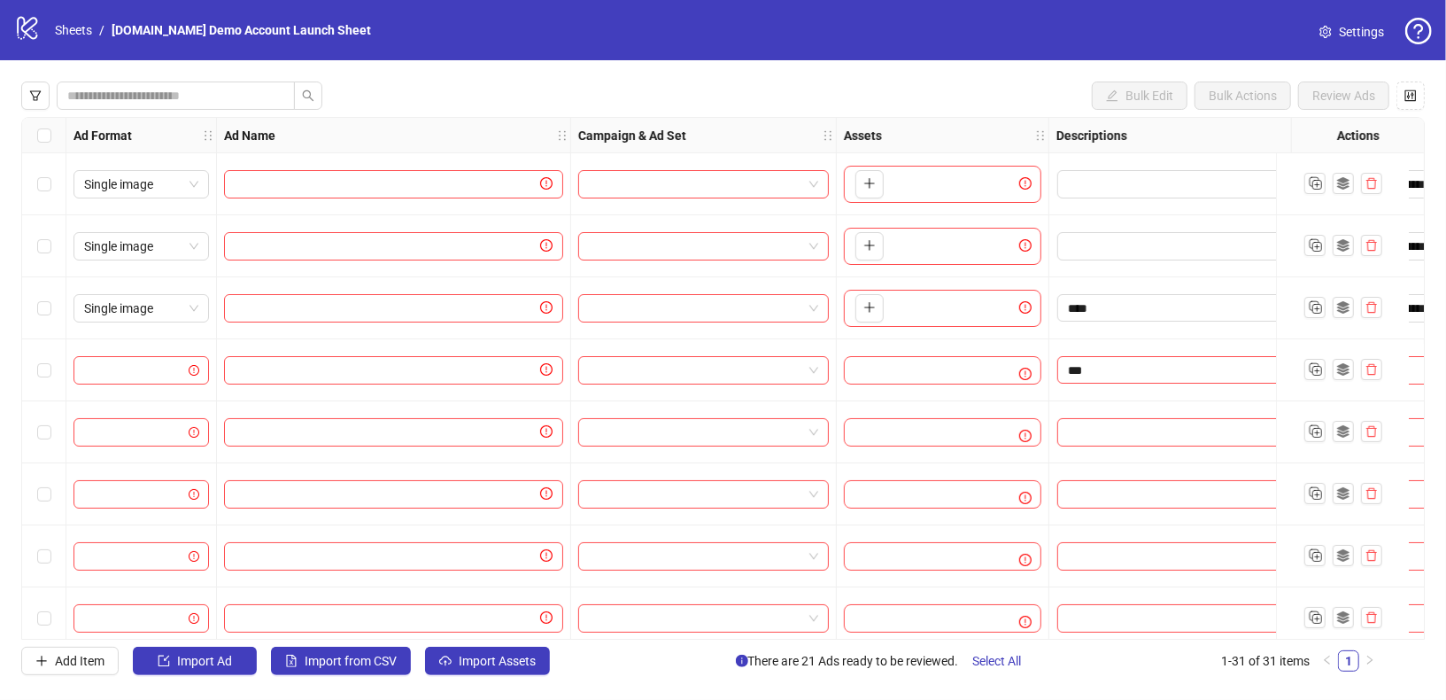
click at [71, 40] on div "logo/logo-mobile Sheets / Kitchn.io Demo Account Launch Sheet" at bounding box center [196, 30] width 364 height 32
click at [77, 33] on link "Sheets" at bounding box center [73, 29] width 44 height 19
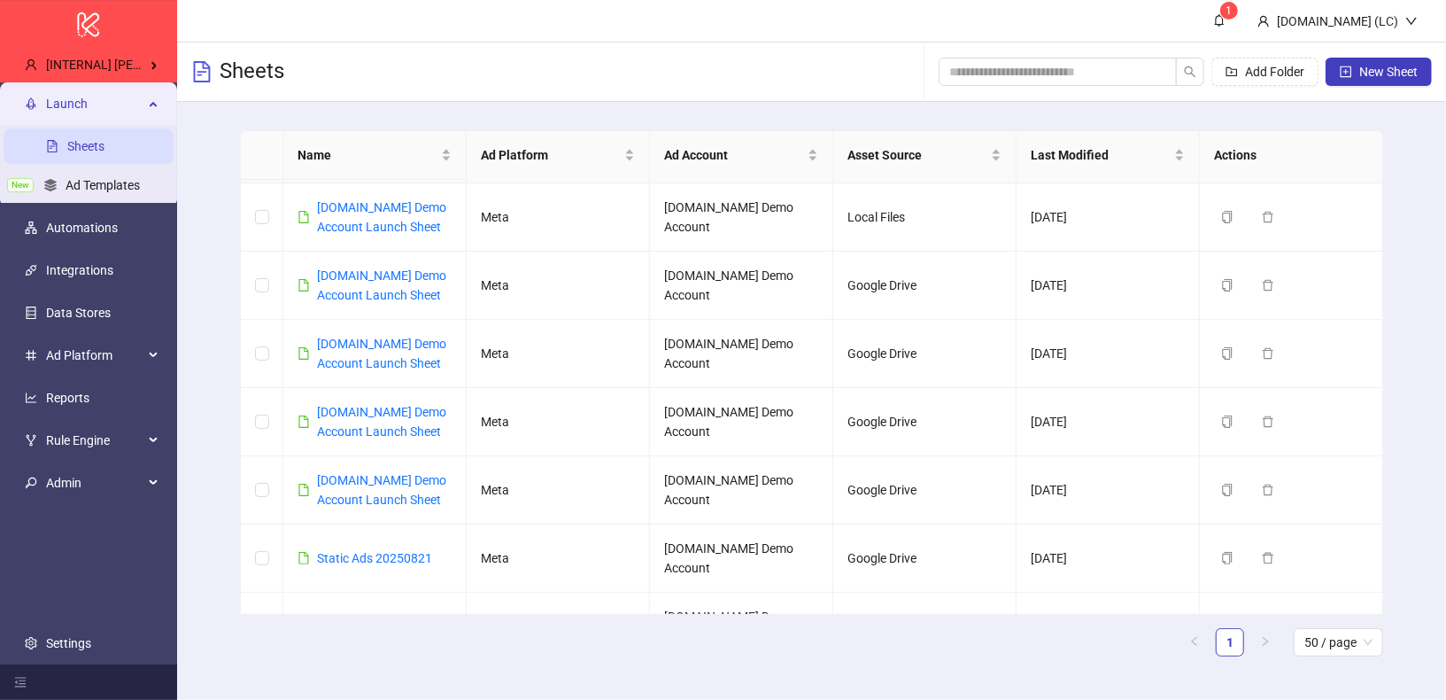
scroll to position [364, 0]
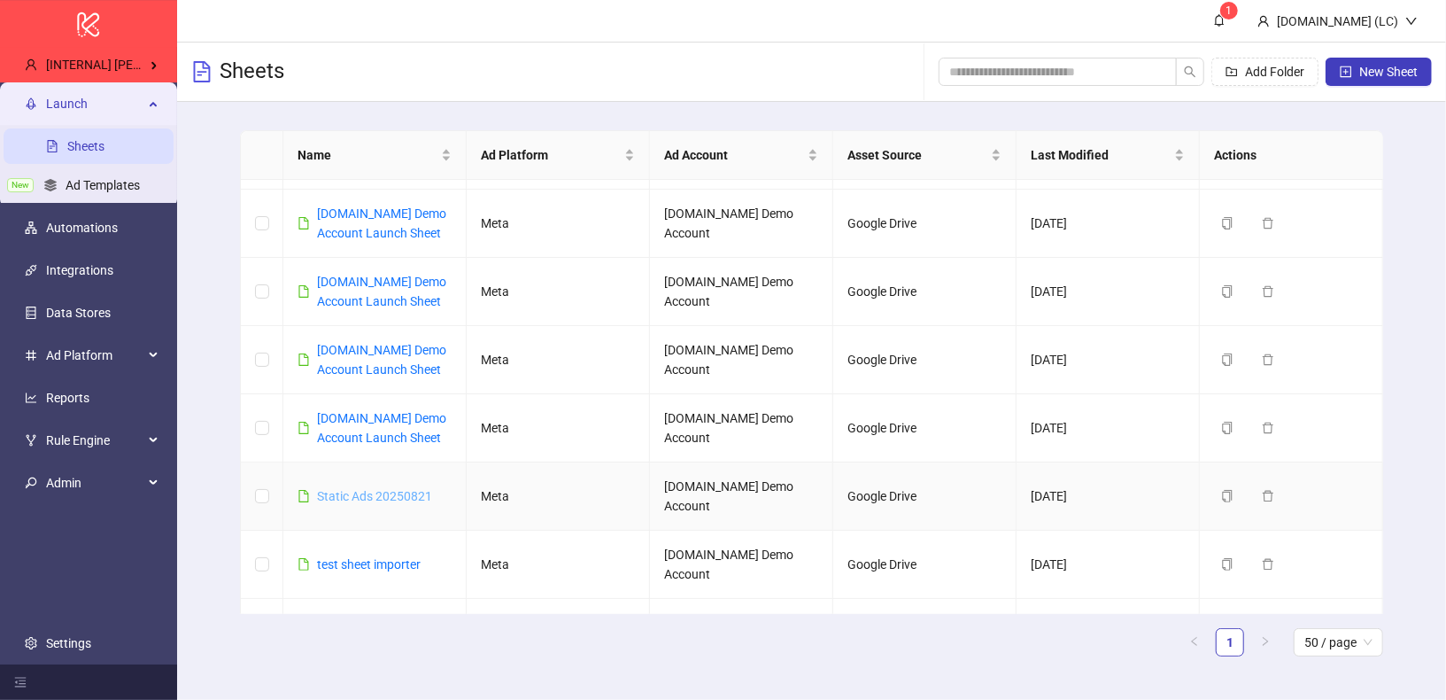
click at [372, 489] on link "Static Ads 20250821" at bounding box center [374, 496] width 115 height 14
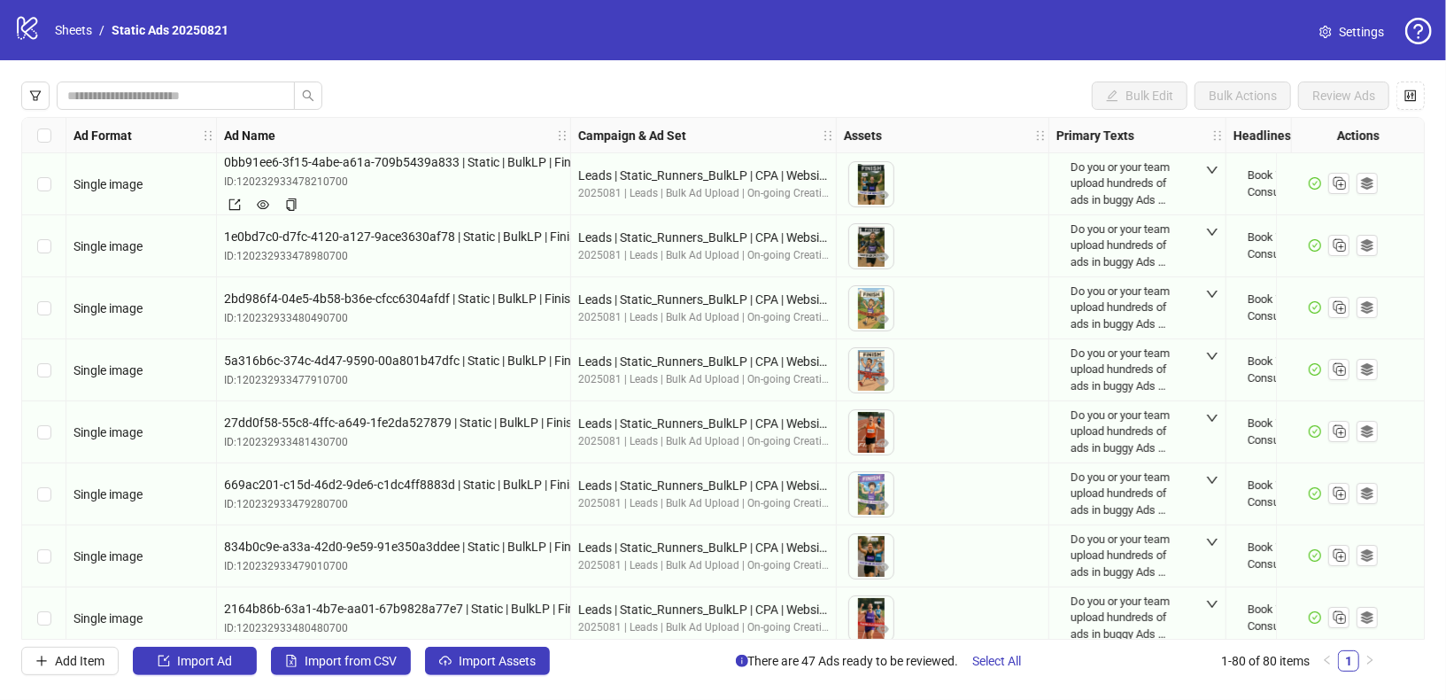
click at [314, 205] on div at bounding box center [393, 204] width 339 height 21
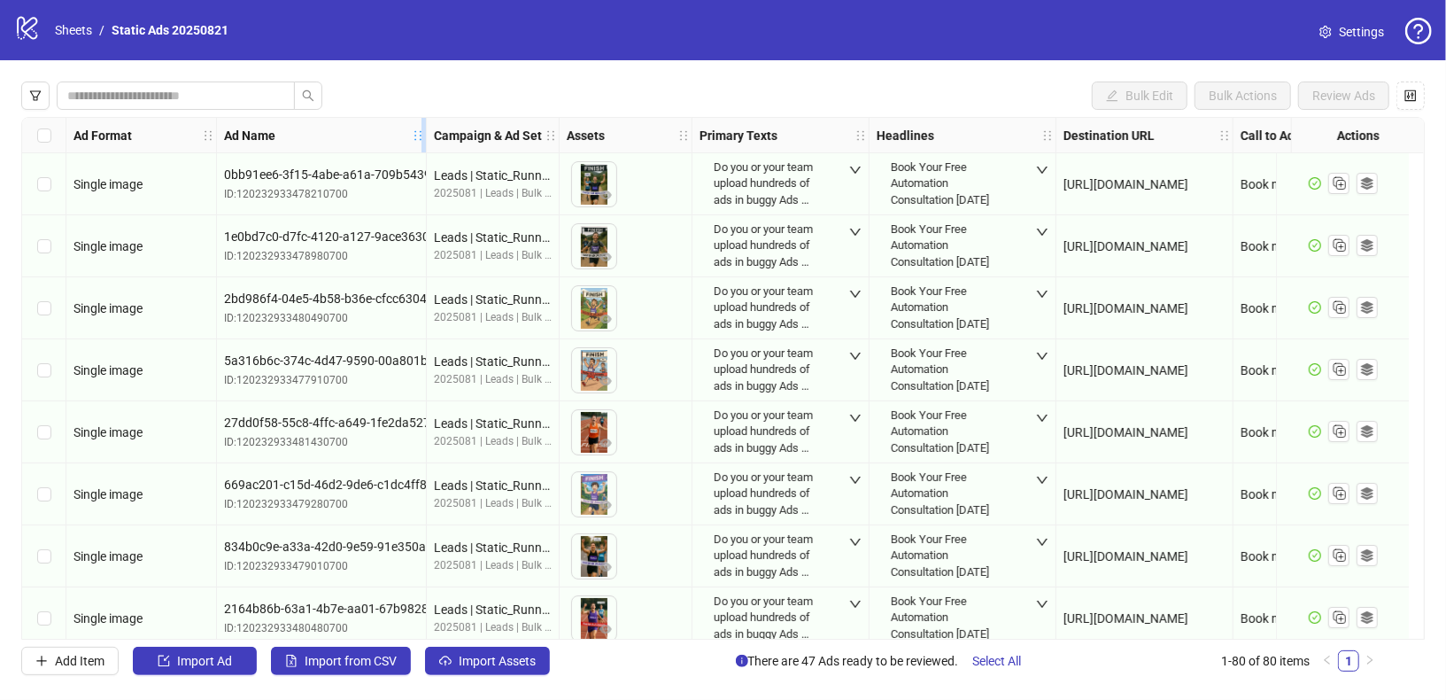
drag, startPoint x: 346, startPoint y: 137, endPoint x: 424, endPoint y: 140, distance: 78.0
click at [424, 140] on icon "holder" at bounding box center [430, 135] width 12 height 12
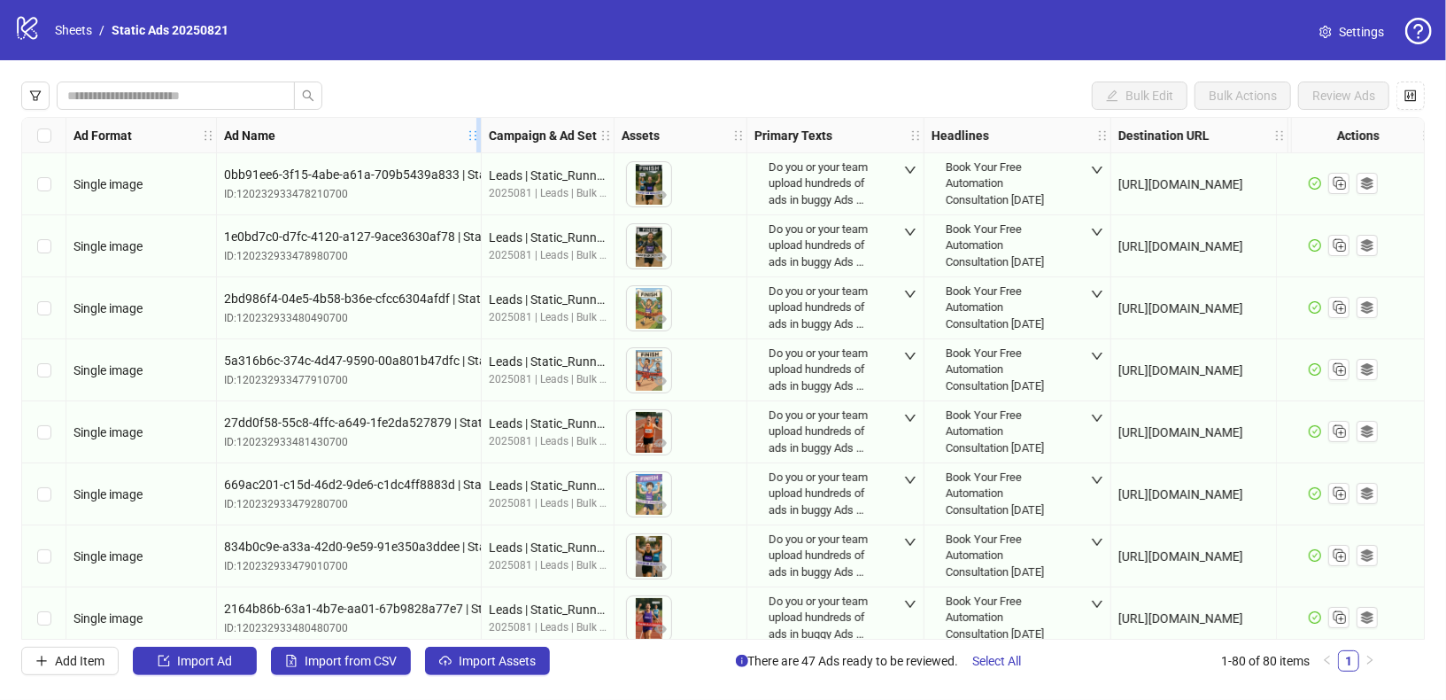
drag, startPoint x: 424, startPoint y: 128, endPoint x: 486, endPoint y: 128, distance: 62.0
click at [486, 129] on icon "holder" at bounding box center [485, 135] width 12 height 12
